Goal: Transaction & Acquisition: Book appointment/travel/reservation

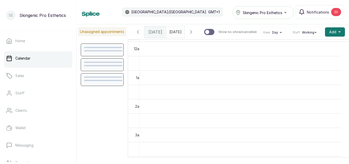
scroll to position [172, 0]
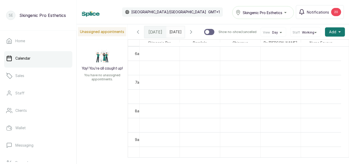
click at [103, 58] on icon at bounding box center [104, 58] width 3 height 5
click at [138, 78] on td "7am" at bounding box center [135, 82] width 15 height 14
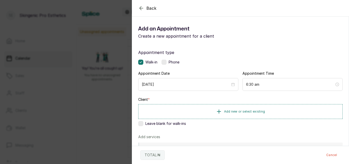
click at [232, 77] on div "Appointment Date [DATE]" at bounding box center [188, 81] width 100 height 20
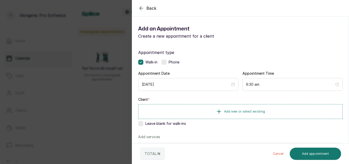
click at [187, 44] on div "Appointment type Walk-in Phone Appointment Date [DATE] Appointment Time 6:30 am…" at bounding box center [240, 146] width 216 height 207
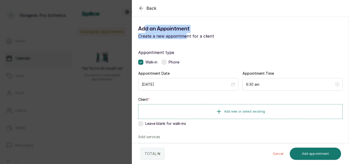
drag, startPoint x: 173, startPoint y: 36, endPoint x: 146, endPoint y: 19, distance: 32.0
click at [146, 19] on section "Back Add Appointment Add an Appointment Create a new appointment for a client A…" at bounding box center [240, 82] width 217 height 164
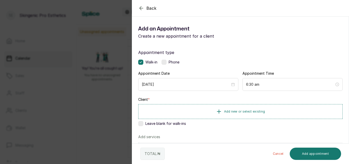
click at [141, 4] on div "Back" at bounding box center [306, 8] width 349 height 16
click at [141, 8] on icon "button" at bounding box center [140, 7] width 3 height 3
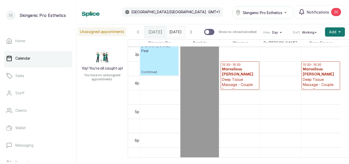
scroll to position [0, 0]
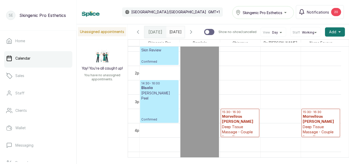
click at [245, 129] on p "Deep Tissue Massage - Couple Deep Tissue Massage" at bounding box center [240, 134] width 36 height 20
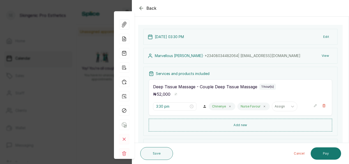
scroll to position [28, 0]
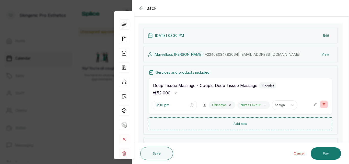
click at [322, 103] on icon "button" at bounding box center [323, 104] width 3 height 3
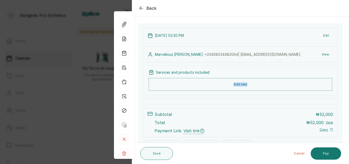
drag, startPoint x: 348, startPoint y: 83, endPoint x: 345, endPoint y: 79, distance: 5.1
click at [345, 79] on section "Back Appointment Details Edit appointment 🚶 Walk-in (booked by Skingenic Pro Es…" at bounding box center [240, 82] width 217 height 164
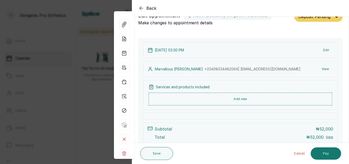
scroll to position [14, 0]
click at [237, 99] on button "Add new" at bounding box center [240, 98] width 183 height 12
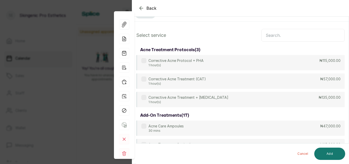
scroll to position [38, 0]
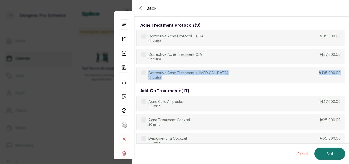
drag, startPoint x: 348, startPoint y: 81, endPoint x: 348, endPoint y: 47, distance: 33.7
click at [348, 48] on section "Back Appointment Details Services Products Select service acne treatment protoc…" at bounding box center [240, 82] width 217 height 164
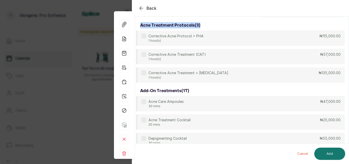
scroll to position [0, 0]
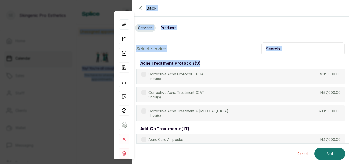
drag, startPoint x: 348, startPoint y: 26, endPoint x: 338, endPoint y: 2, distance: 25.5
click at [344, 0] on html "SE Skingenic Pro Esthetics Home Calendar Sales Staff Clients Wallet Messaging R…" at bounding box center [174, 82] width 349 height 164
click at [291, 49] on input "text" at bounding box center [302, 48] width 83 height 13
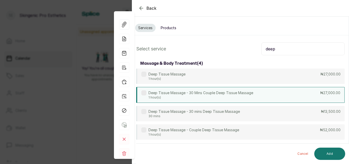
type input "deep"
click at [292, 91] on div "Deep Tissue Massage - 30 Mins Couple Deep Tissue Massage 1 hour(s) ₦27,000.00" at bounding box center [240, 95] width 208 height 16
click at [330, 150] on button "Add" at bounding box center [329, 153] width 31 height 12
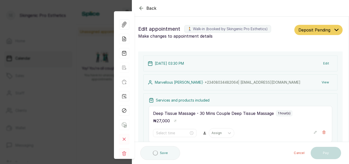
type input "3:30 pm"
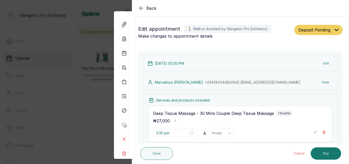
click at [65, 129] on div "Back Appointment Details Edit appointment 🚶 Walk-in (booked by Skingenic Pro Es…" at bounding box center [174, 82] width 349 height 164
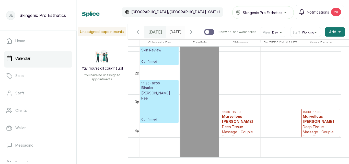
click at [239, 125] on p "Deep Tissue Massage - Couple Deep Tissue Massage" at bounding box center [240, 134] width 36 height 20
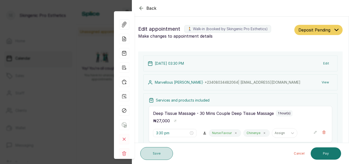
click at [162, 155] on button "Save" at bounding box center [156, 153] width 33 height 13
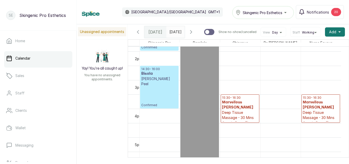
scroll to position [397, 0]
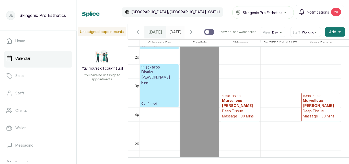
click at [241, 111] on p "Deep Tissue Massage - 30 Mins Couple Deep Tissue Massage" at bounding box center [240, 118] width 36 height 20
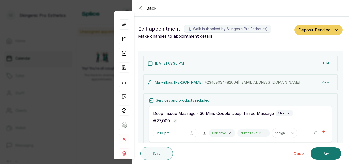
click at [141, 7] on icon "button" at bounding box center [140, 7] width 3 height 3
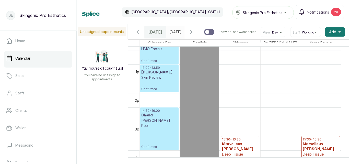
scroll to position [385, 0]
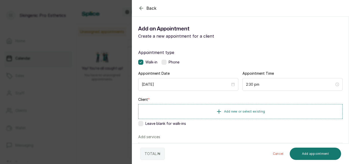
click at [141, 8] on icon "button" at bounding box center [141, 8] width 6 height 6
